Goal: Task Accomplishment & Management: Complete application form

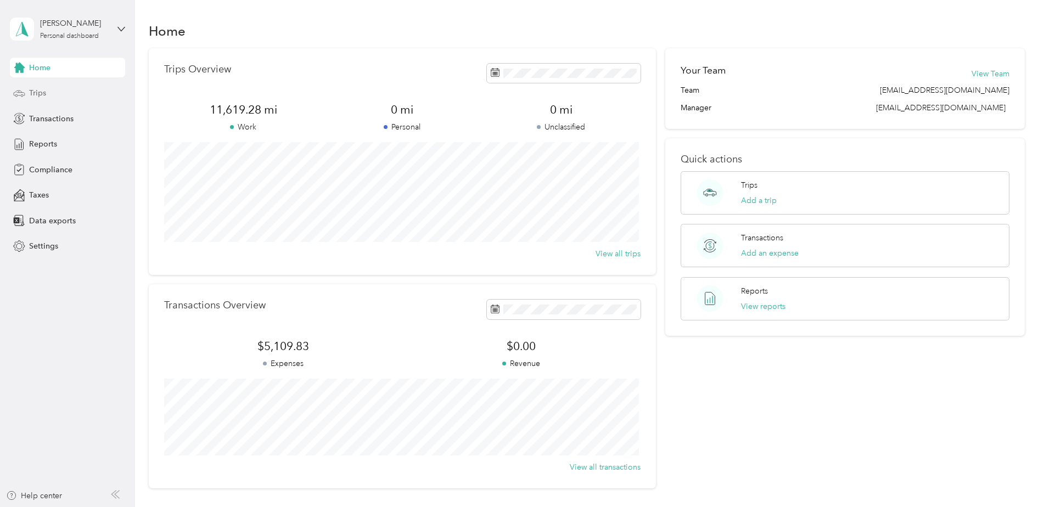
click at [67, 93] on div "Trips" at bounding box center [67, 93] width 115 height 20
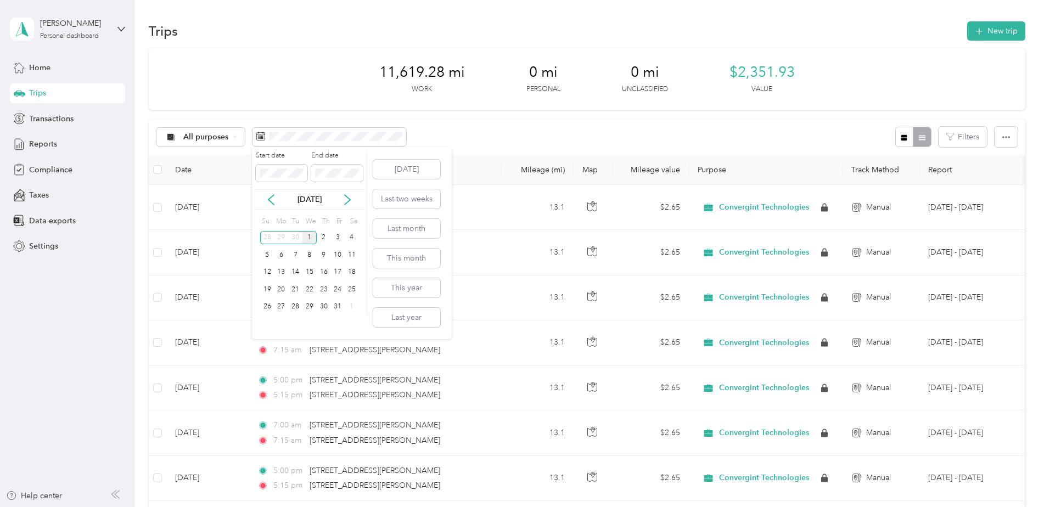
click at [313, 236] on div "1" at bounding box center [309, 238] width 14 height 14
click at [342, 306] on div "31" at bounding box center [337, 307] width 14 height 14
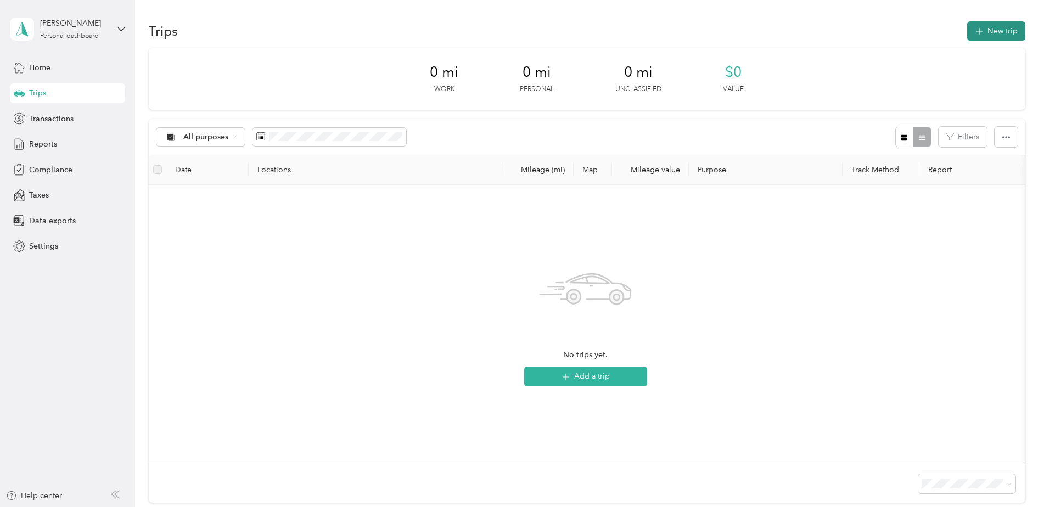
click at [984, 28] on button "New trip" at bounding box center [996, 30] width 58 height 19
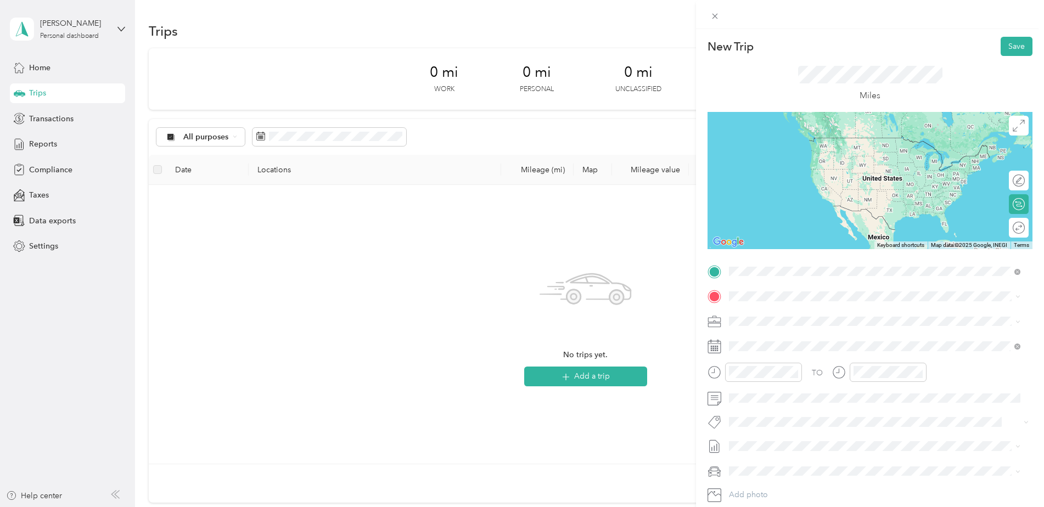
click at [772, 386] on div "[STREET_ADDRESS][PERSON_NAME][US_STATE]" at bounding box center [875, 378] width 284 height 15
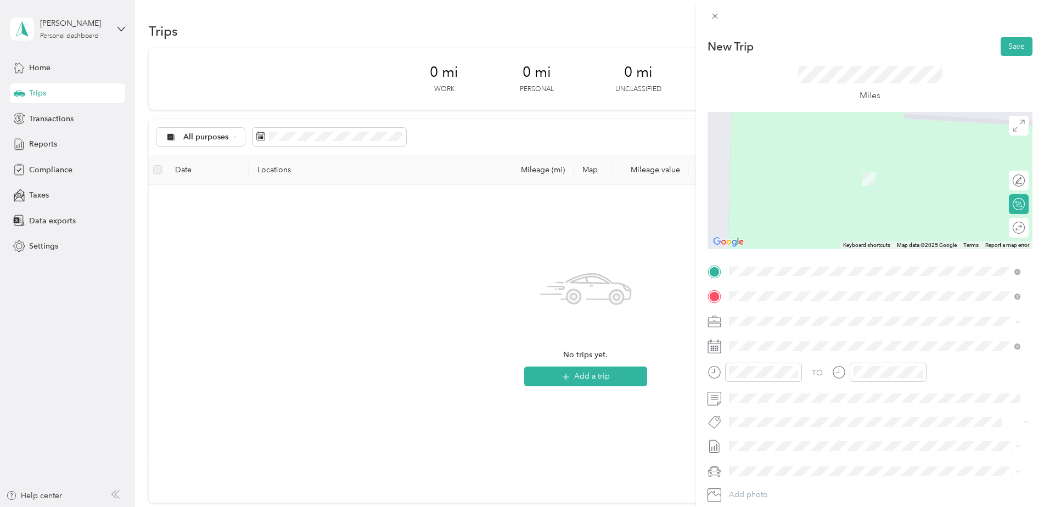
click at [785, 341] on span "[STREET_ADDRESS][PERSON_NAME][US_STATE]" at bounding box center [835, 336] width 171 height 10
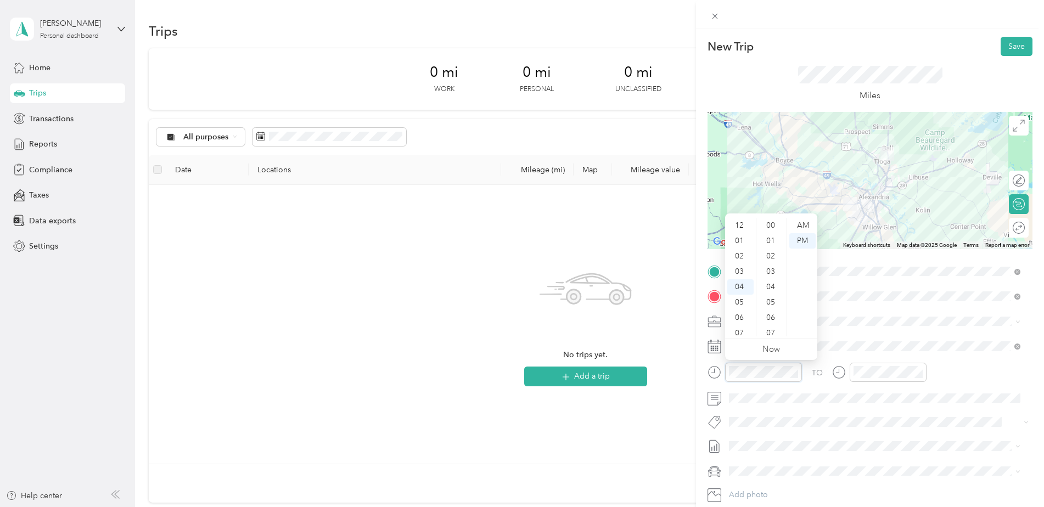
scroll to position [61, 0]
click at [740, 269] on div "07" at bounding box center [740, 271] width 26 height 15
click at [769, 224] on div "00" at bounding box center [771, 225] width 26 height 15
click at [799, 224] on div "AM" at bounding box center [802, 225] width 26 height 15
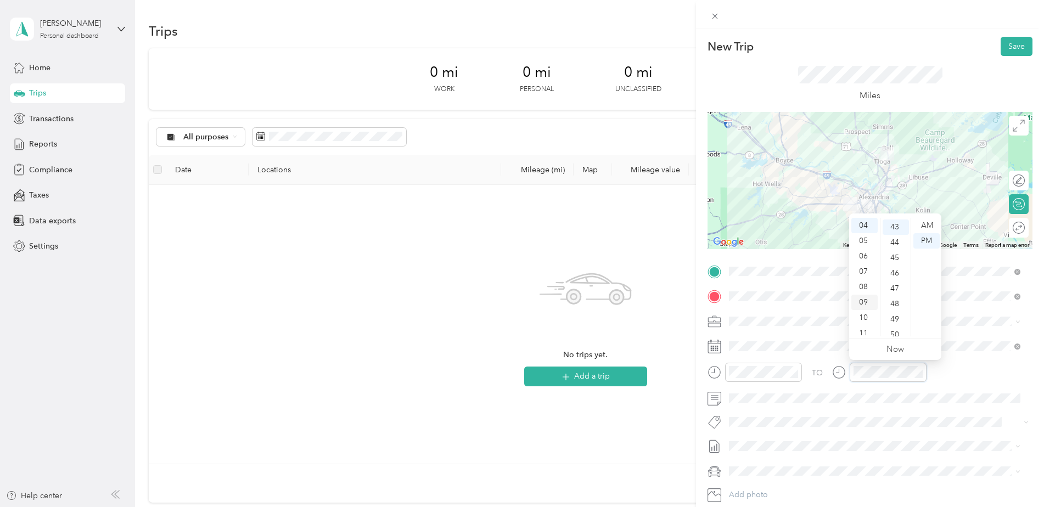
scroll to position [661, 0]
click at [863, 274] on div "07" at bounding box center [864, 271] width 26 height 15
click at [895, 234] on div "15" at bounding box center [895, 234] width 26 height 15
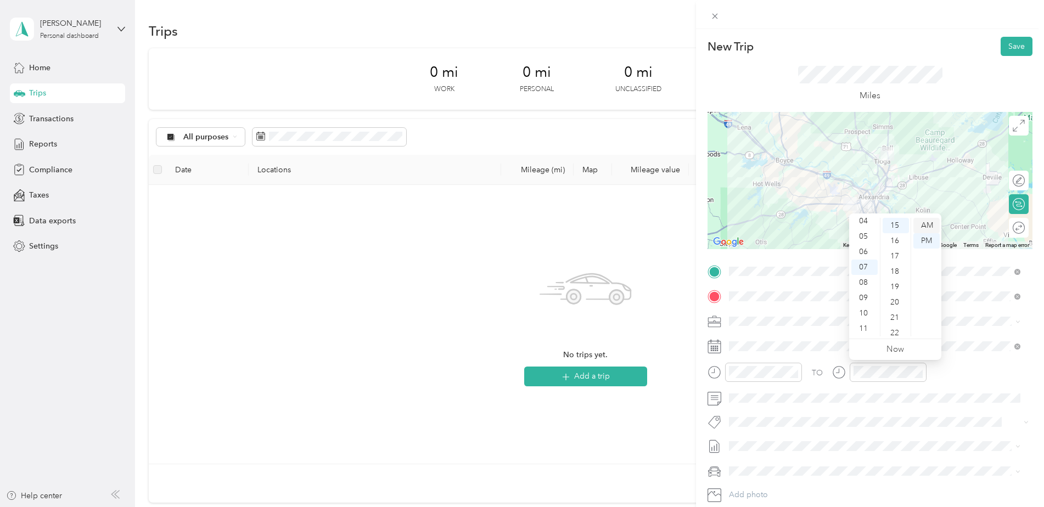
click at [926, 226] on div "AM" at bounding box center [926, 225] width 26 height 15
click at [868, 197] on div at bounding box center [869, 180] width 325 height 137
click at [1002, 47] on button "Save" at bounding box center [1016, 46] width 32 height 19
